Goal: Information Seeking & Learning: Check status

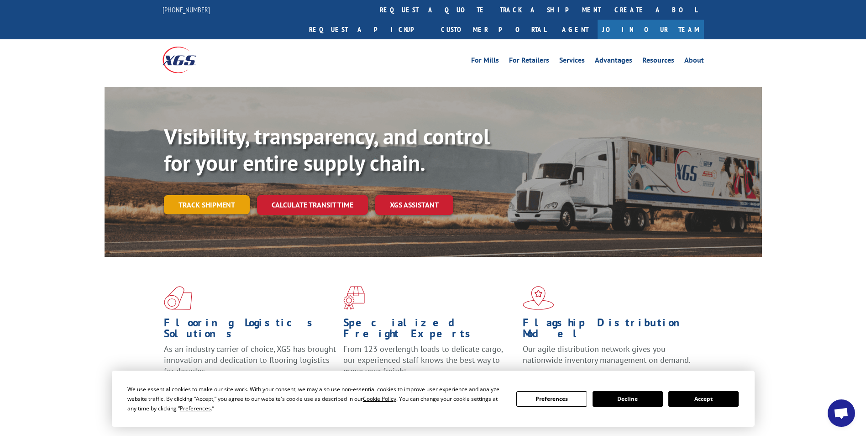
click at [188, 195] on link "Track shipment" at bounding box center [207, 204] width 86 height 19
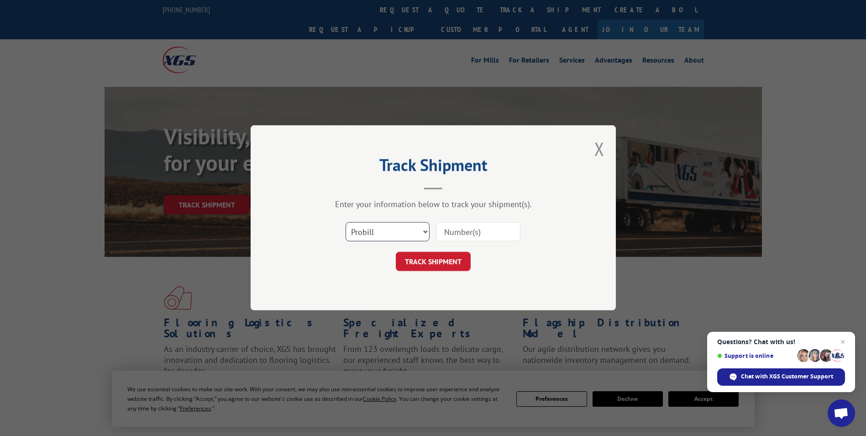
click at [385, 229] on select "Select category... Probill BOL PO" at bounding box center [388, 231] width 84 height 19
select select "po"
click at [346, 222] on select "Select category... Probill BOL PO" at bounding box center [388, 231] width 84 height 19
click at [454, 235] on input at bounding box center [479, 231] width 84 height 19
paste input "17550429"
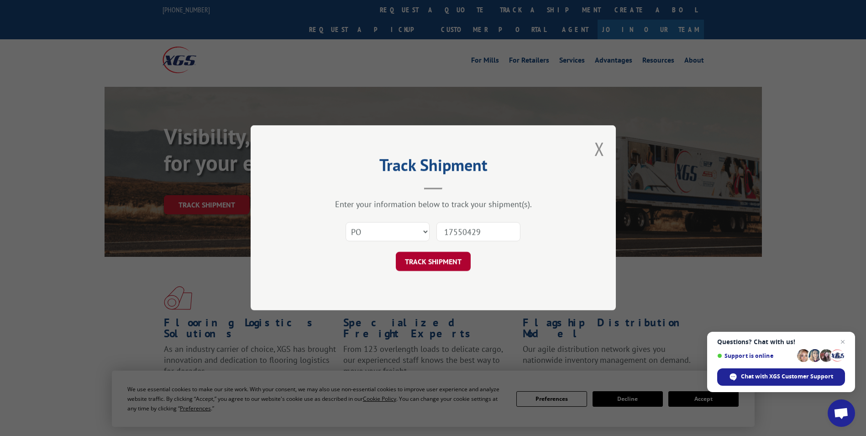
type input "17550429"
click at [429, 255] on button "TRACK SHIPMENT" at bounding box center [433, 261] width 75 height 19
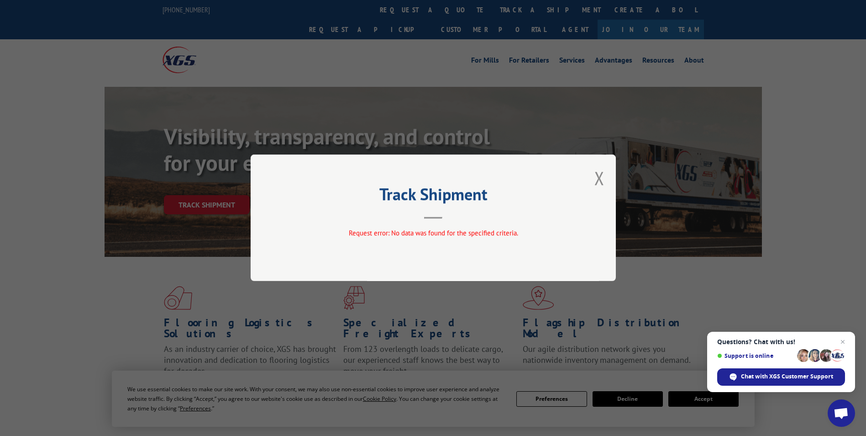
click at [597, 175] on button "Close modal" at bounding box center [600, 178] width 10 height 24
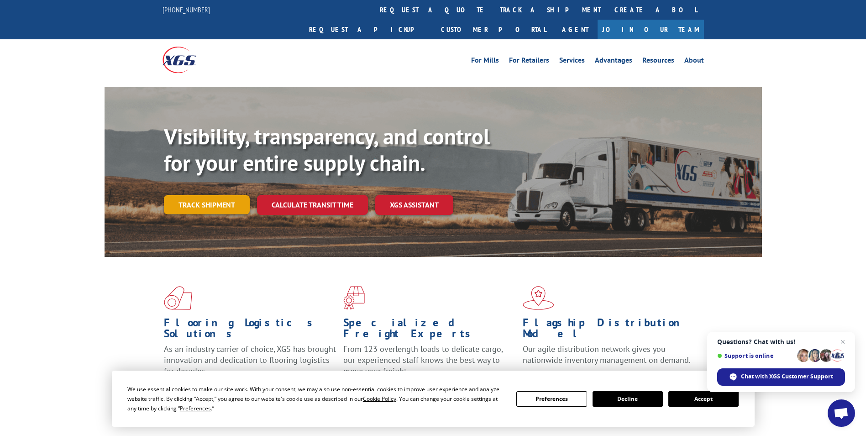
click at [198, 195] on link "Track shipment" at bounding box center [207, 204] width 86 height 19
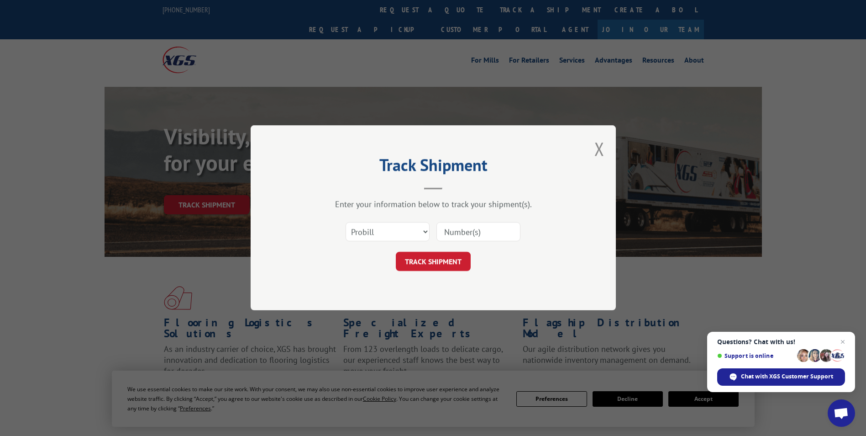
click at [466, 232] on input at bounding box center [479, 231] width 84 height 19
paste input "17550429"
type input "17550429"
click at [437, 257] on button "TRACK SHIPMENT" at bounding box center [433, 261] width 75 height 19
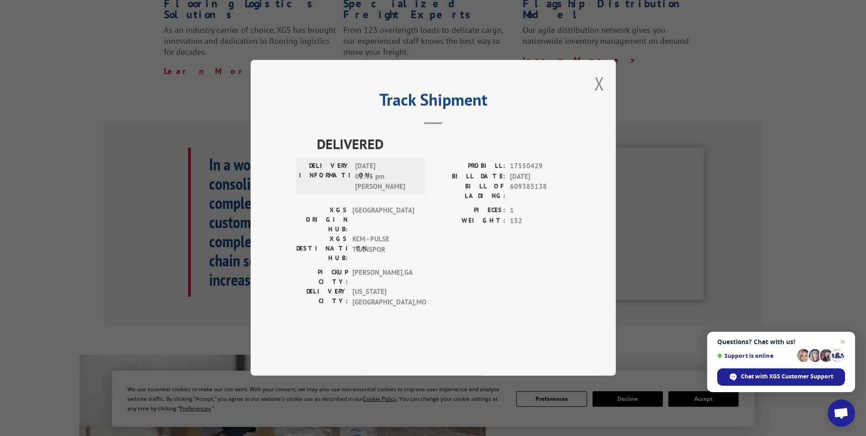
scroll to position [320, 0]
